Goal: Navigation & Orientation: Find specific page/section

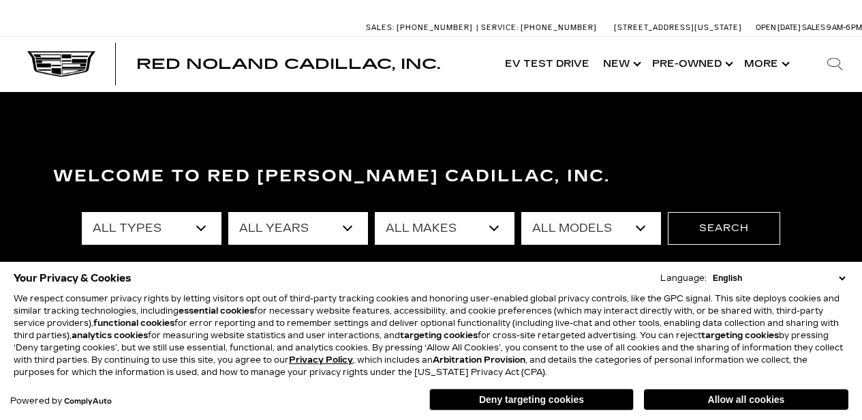
click at [844, 280] on select "English Spanish / Español English / United Kingdom Korean / 한국어 Vietnamese / Ti…" at bounding box center [779, 278] width 139 height 12
click at [507, 399] on button "Deny targeting cookies" at bounding box center [531, 400] width 205 height 22
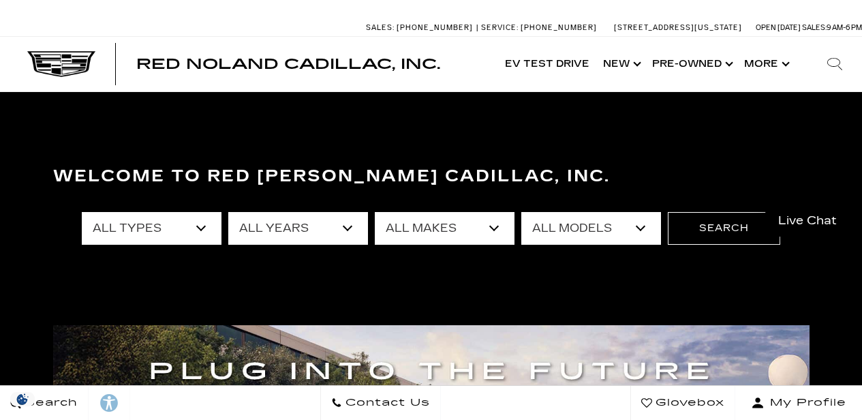
click at [427, 297] on div "Welcome to Red Noland Cadillac, Inc. All Types New Used Certified Used Demo All…" at bounding box center [431, 259] width 862 height 205
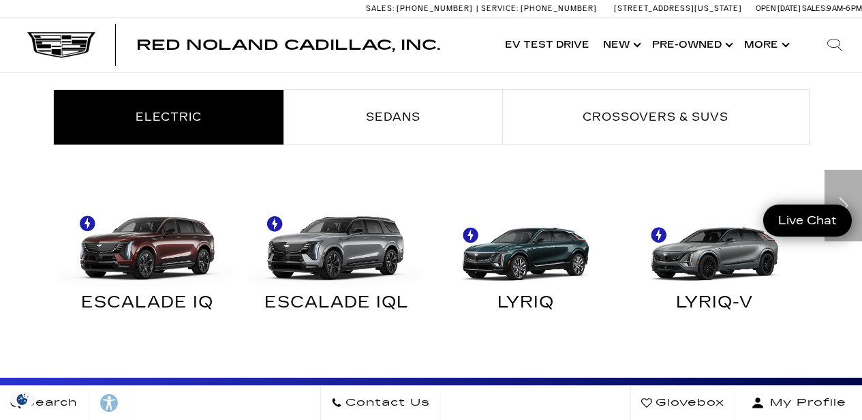
scroll to position [818, 0]
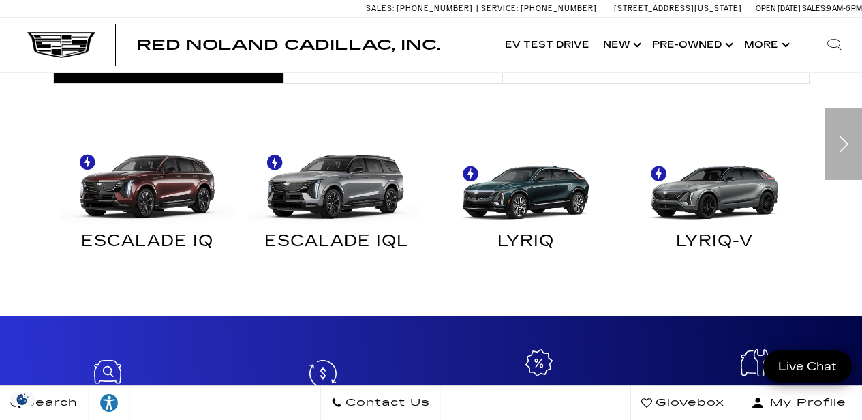
click at [686, 188] on img at bounding box center [715, 181] width 176 height 88
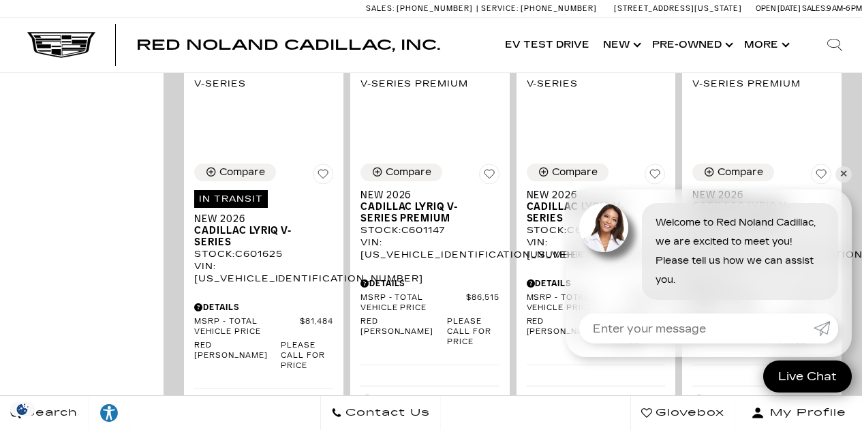
scroll to position [982, 0]
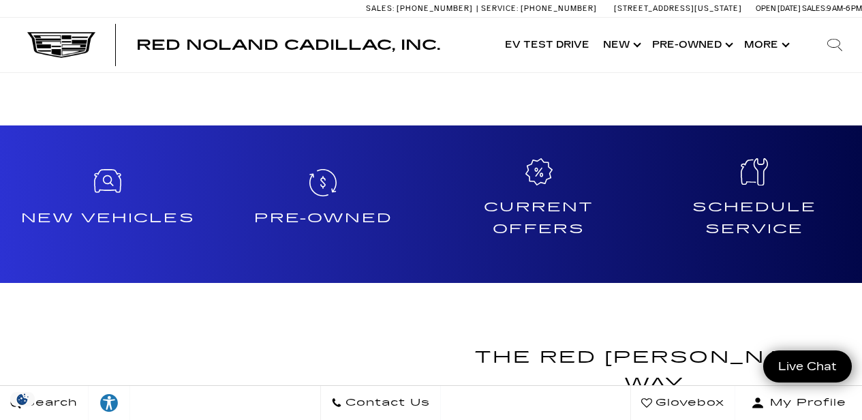
scroll to position [982, 0]
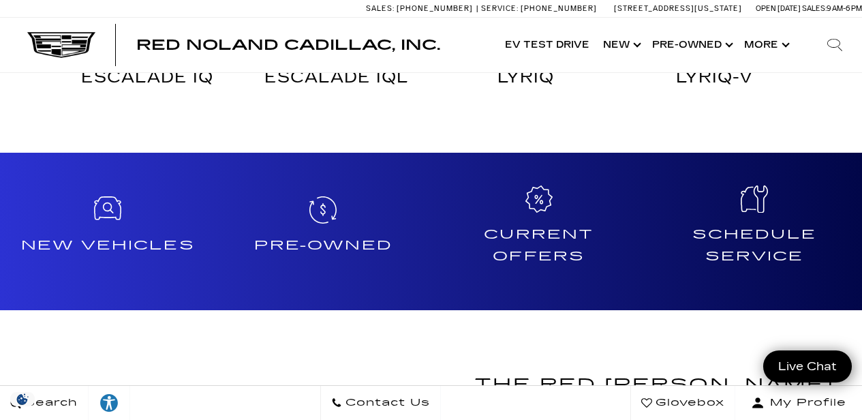
click at [102, 219] on icon at bounding box center [107, 209] width 27 height 27
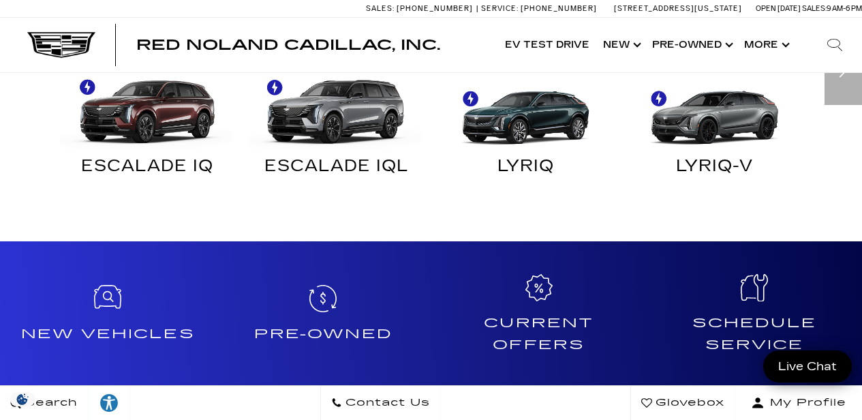
scroll to position [889, 0]
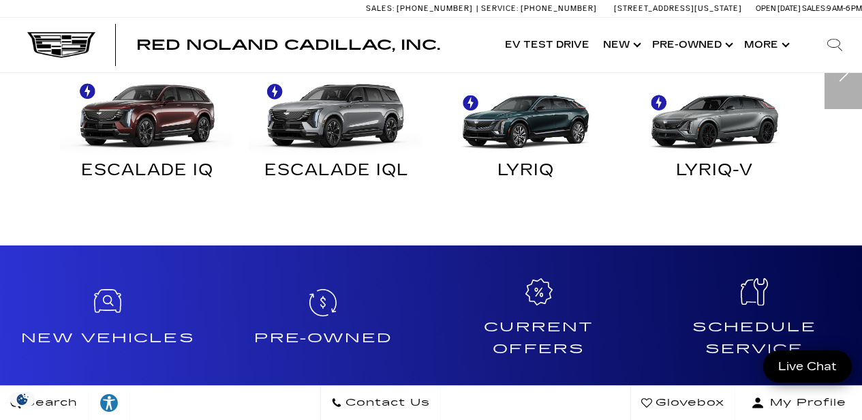
click at [502, 151] on img at bounding box center [526, 110] width 176 height 88
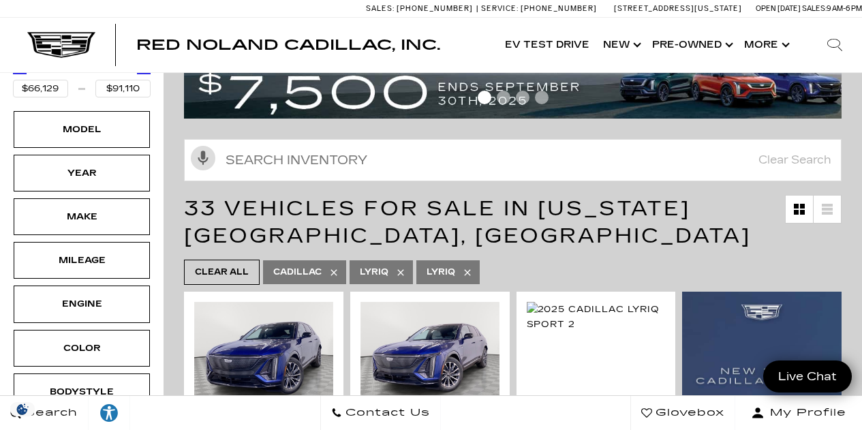
scroll to position [55, 0]
